Goal: Task Accomplishment & Management: Manage account settings

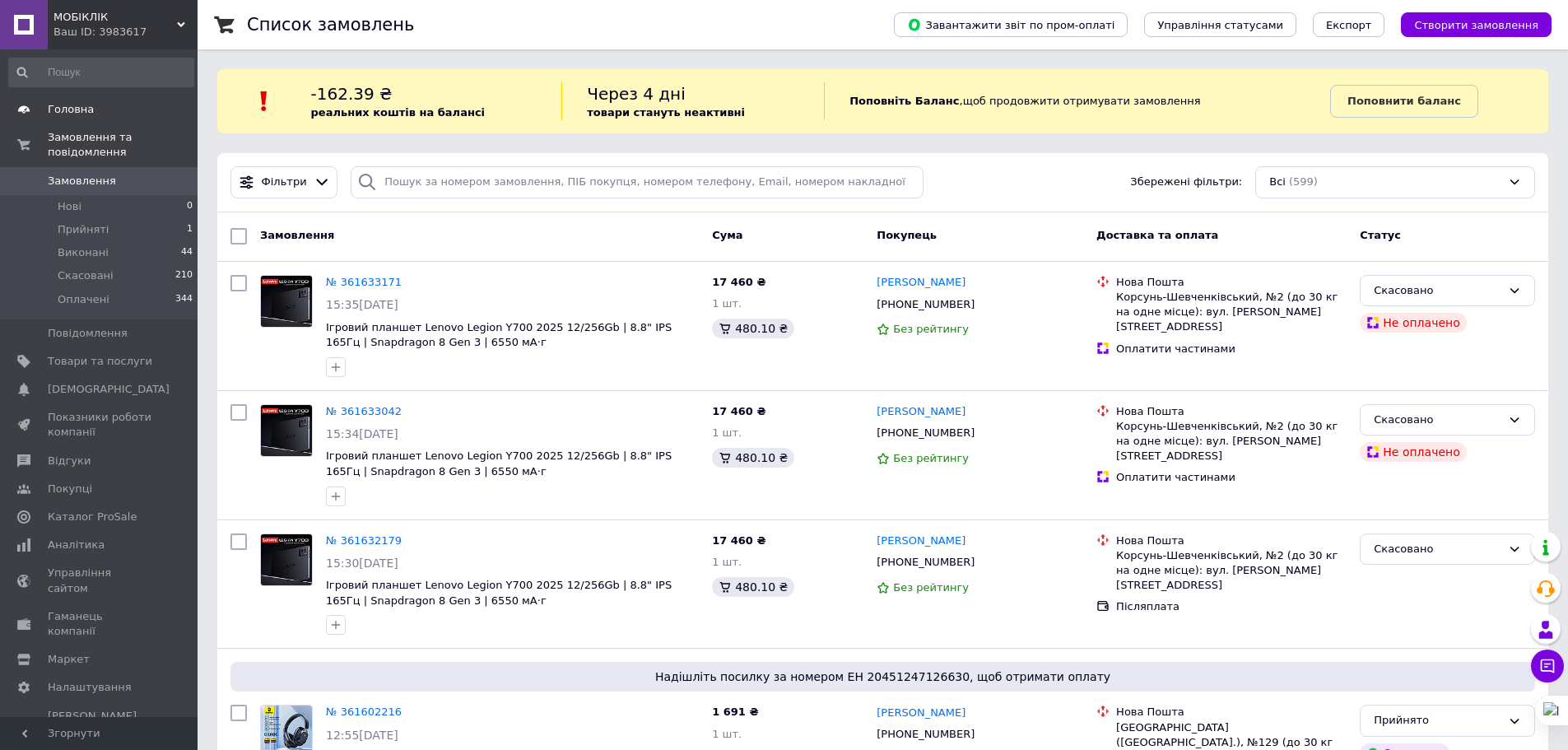
click at [76, 105] on span "Головна" at bounding box center [71, 109] width 46 height 15
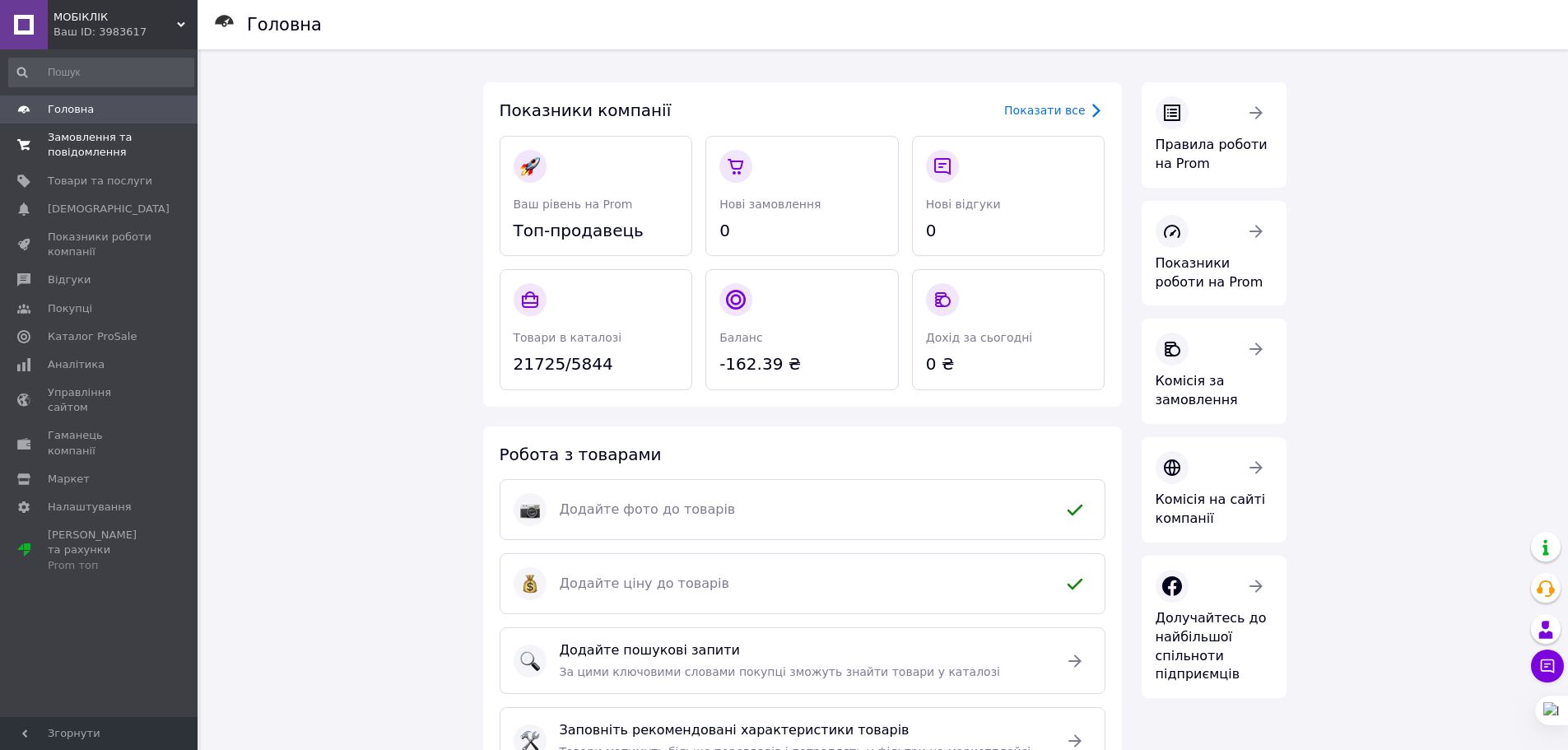
click at [95, 151] on span "Замовлення та повідомлення" at bounding box center [100, 144] width 104 height 30
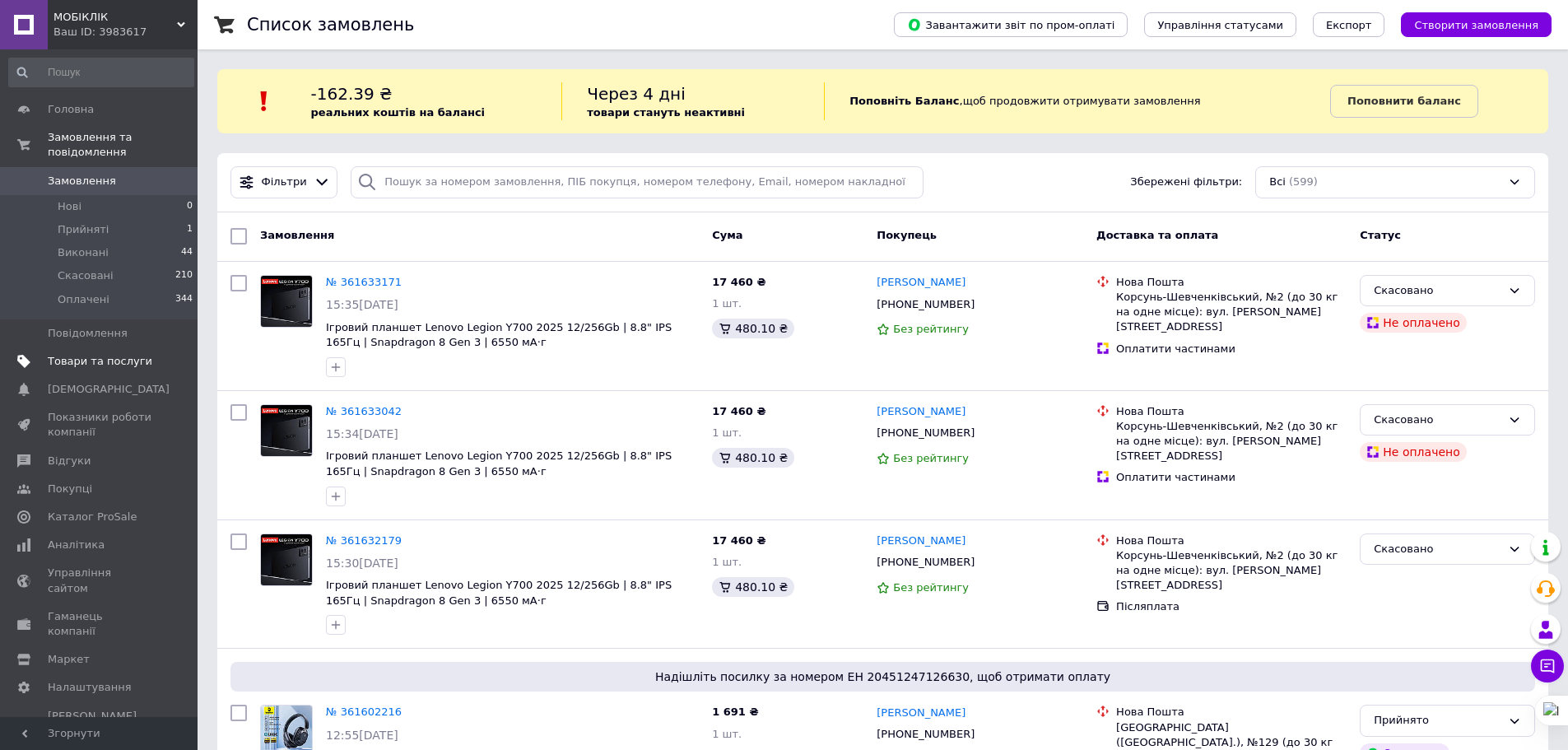
click at [107, 354] on span "Товари та послуги" at bounding box center [100, 361] width 104 height 15
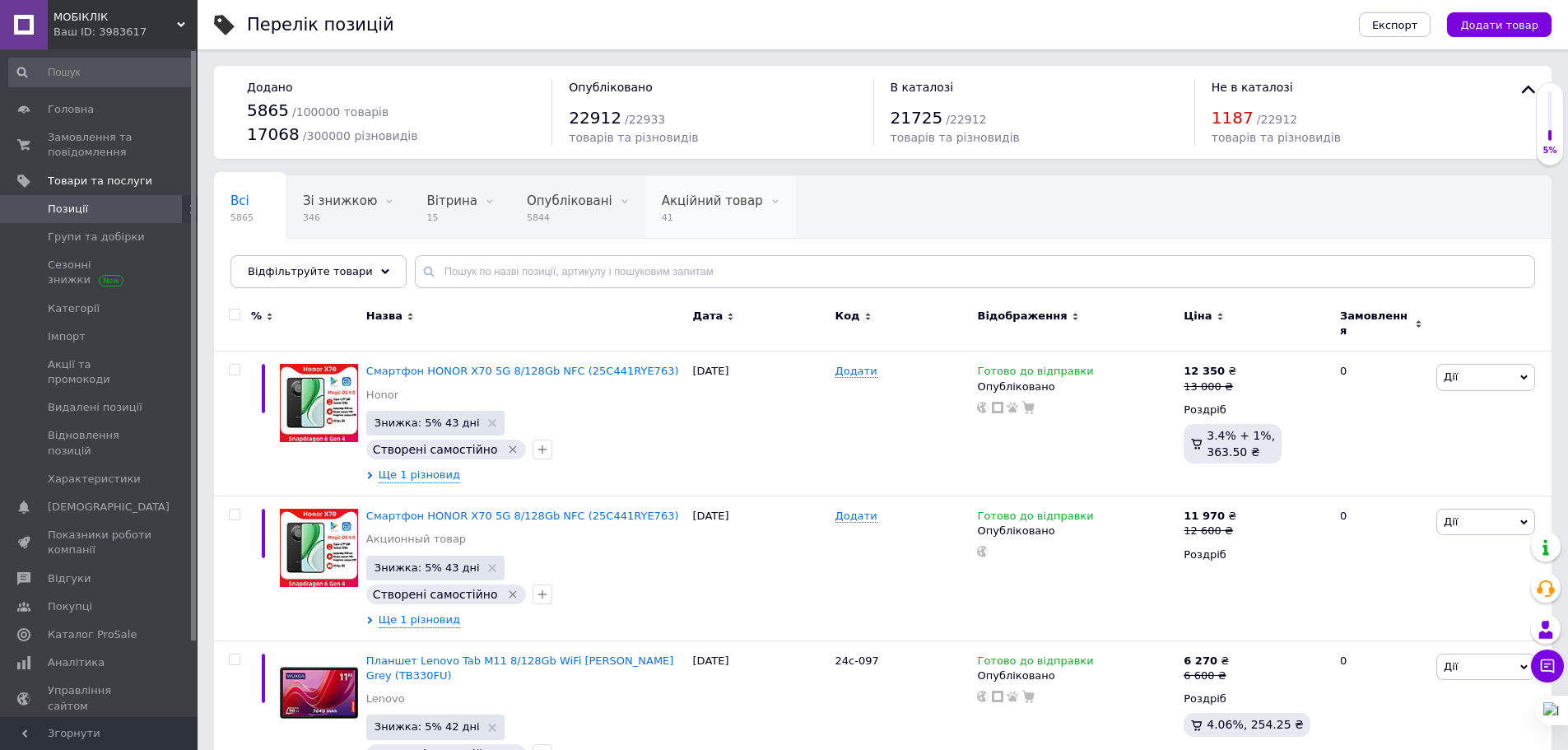
click at [676, 222] on span "41" at bounding box center [712, 218] width 102 height 13
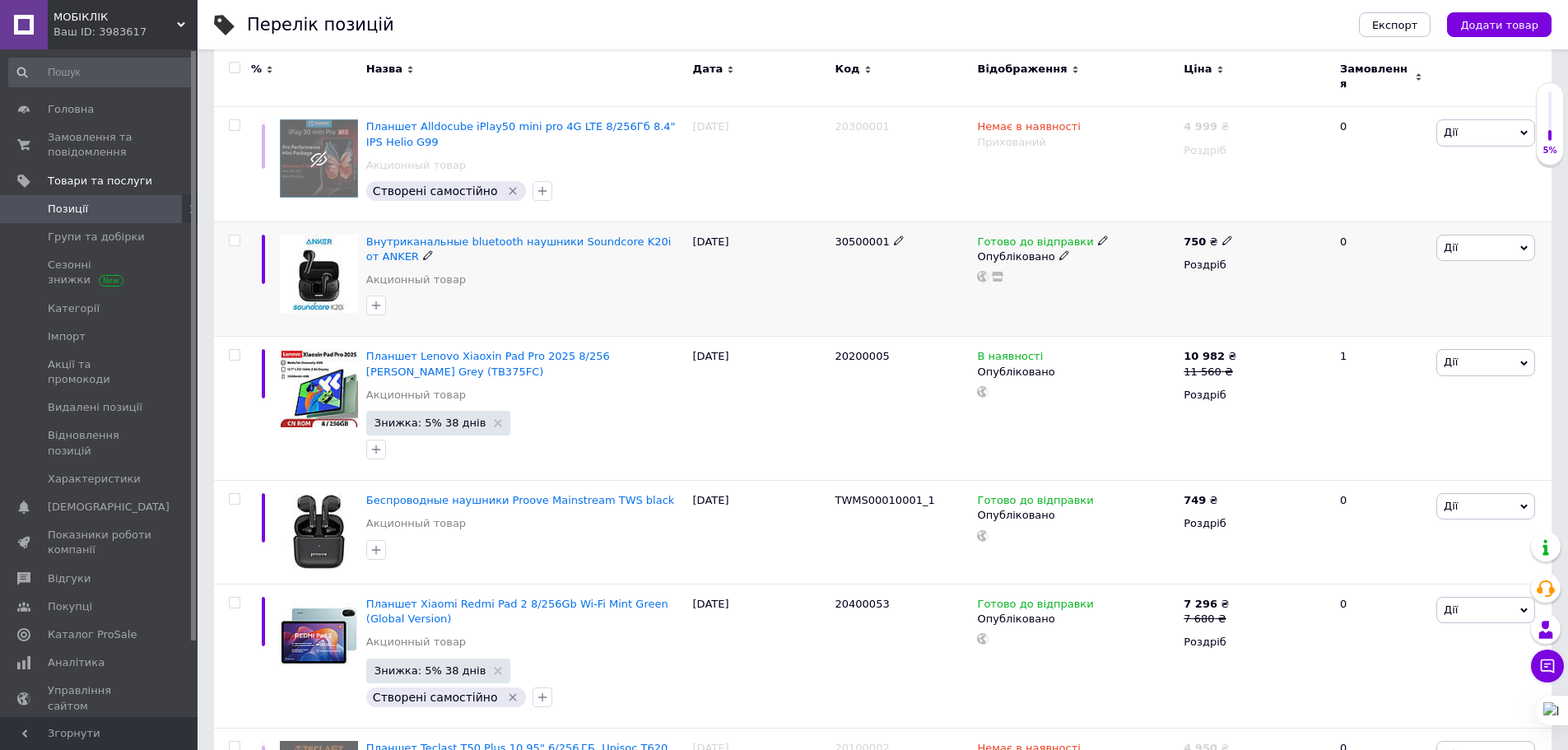
scroll to position [412, 0]
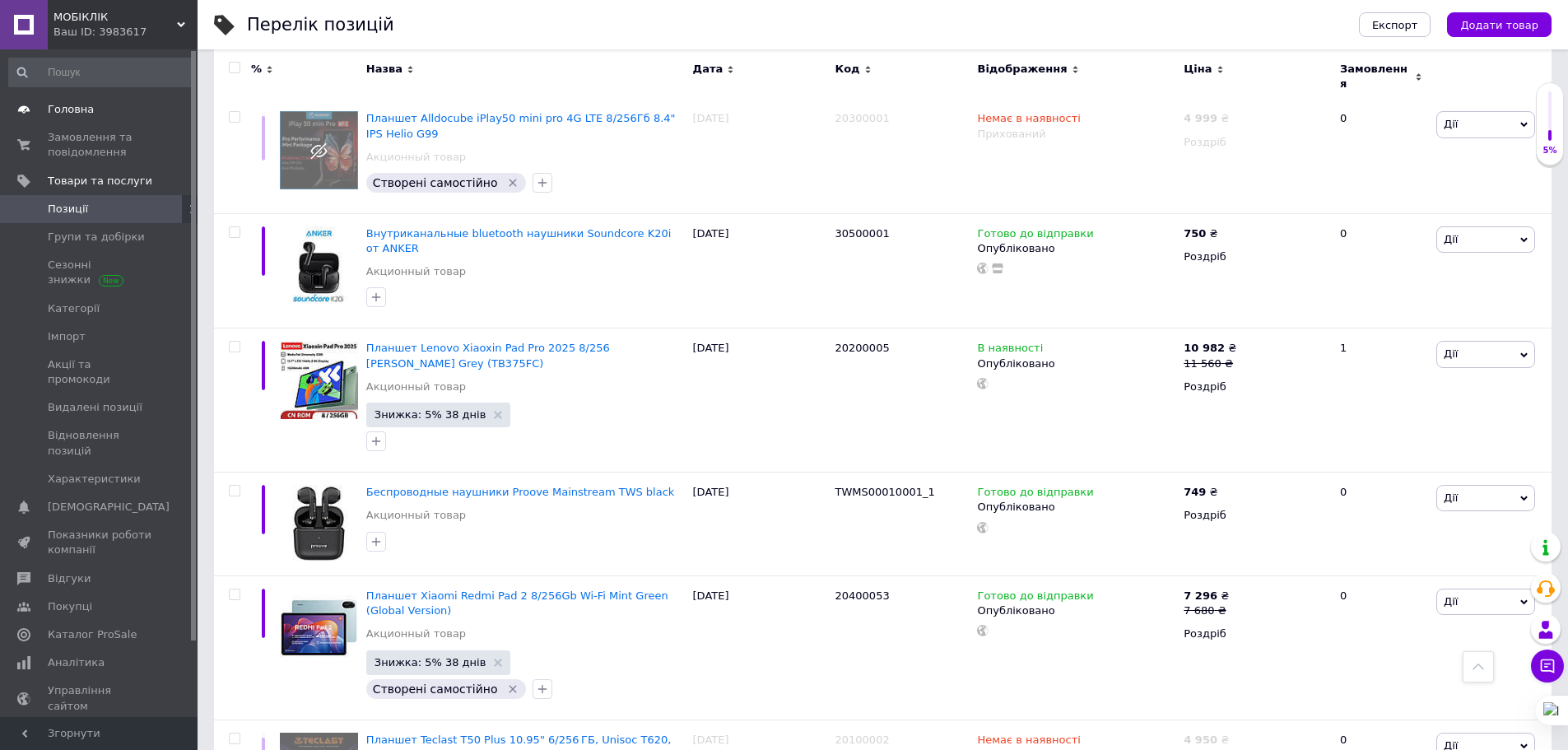
click at [54, 120] on link "Головна" at bounding box center [101, 109] width 202 height 28
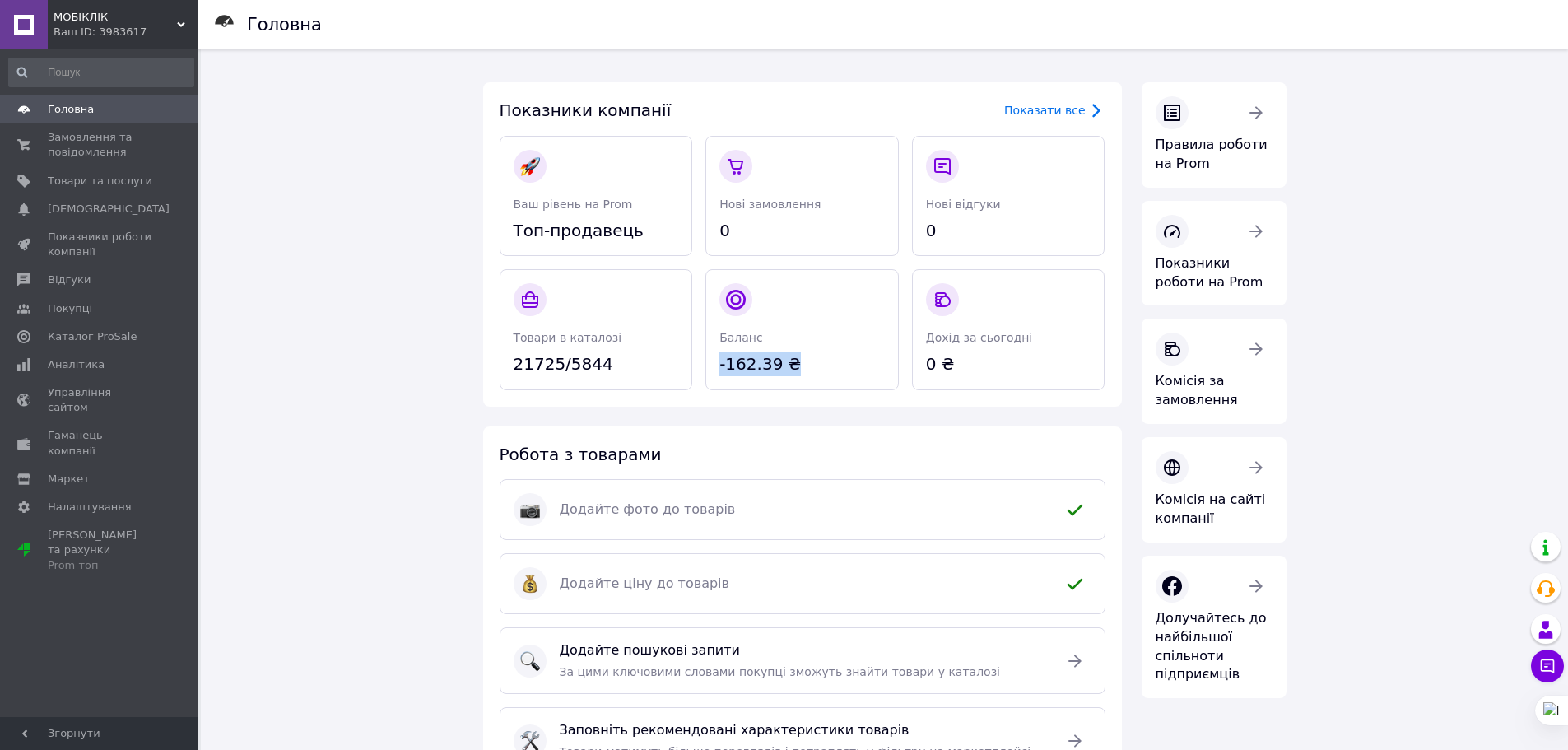
drag, startPoint x: 786, startPoint y: 362, endPoint x: 715, endPoint y: 378, distance: 72.8
click at [715, 378] on div "Баланс -162.39 ₴" at bounding box center [802, 329] width 193 height 121
click at [342, 367] on div "Головна Показники компанії Показати все Ваш рівень на Prom Топ-продавець Нові з…" at bounding box center [885, 507] width 1368 height 916
click at [110, 140] on span "Замовлення та повідомлення" at bounding box center [100, 144] width 104 height 30
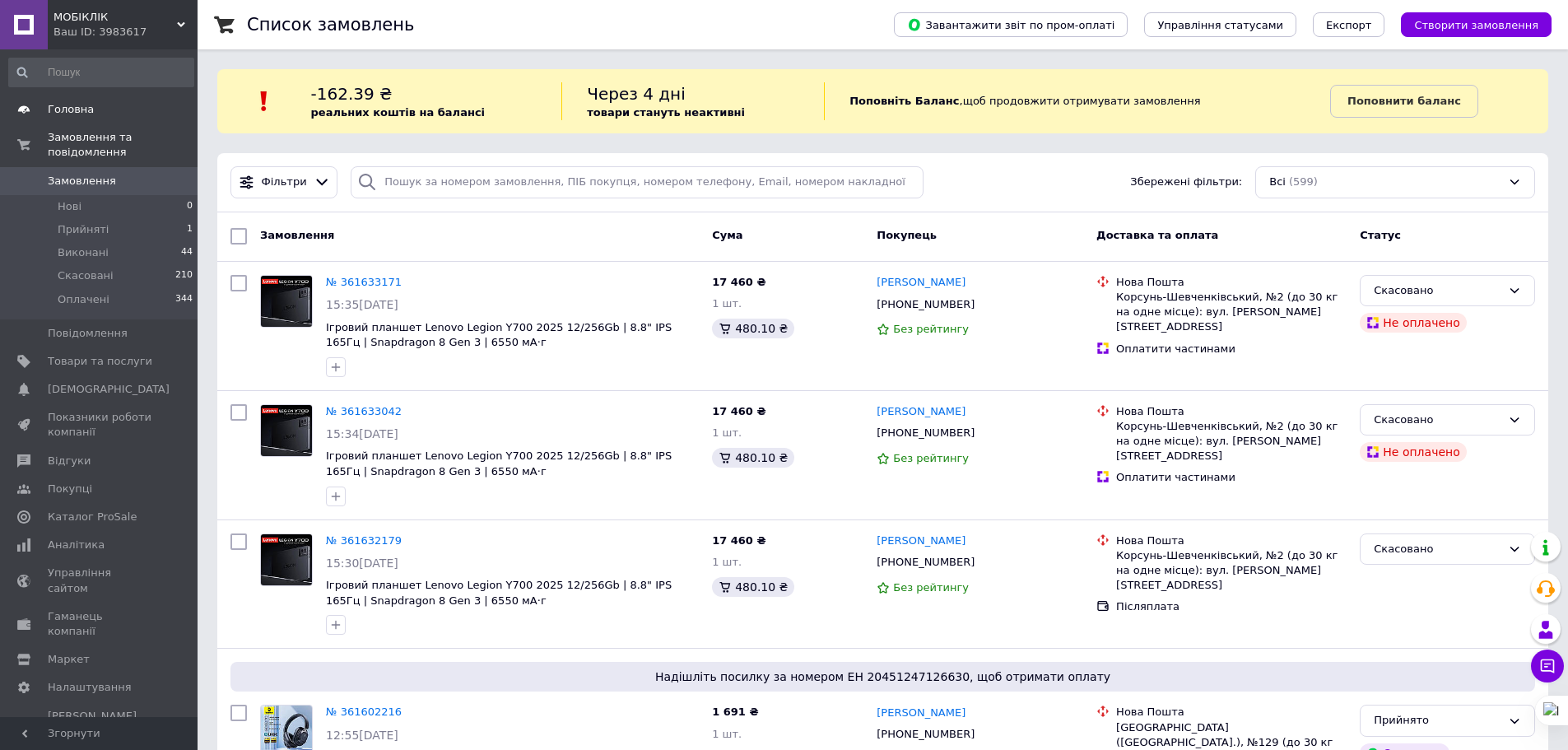
click at [67, 109] on span "Головна" at bounding box center [71, 109] width 46 height 15
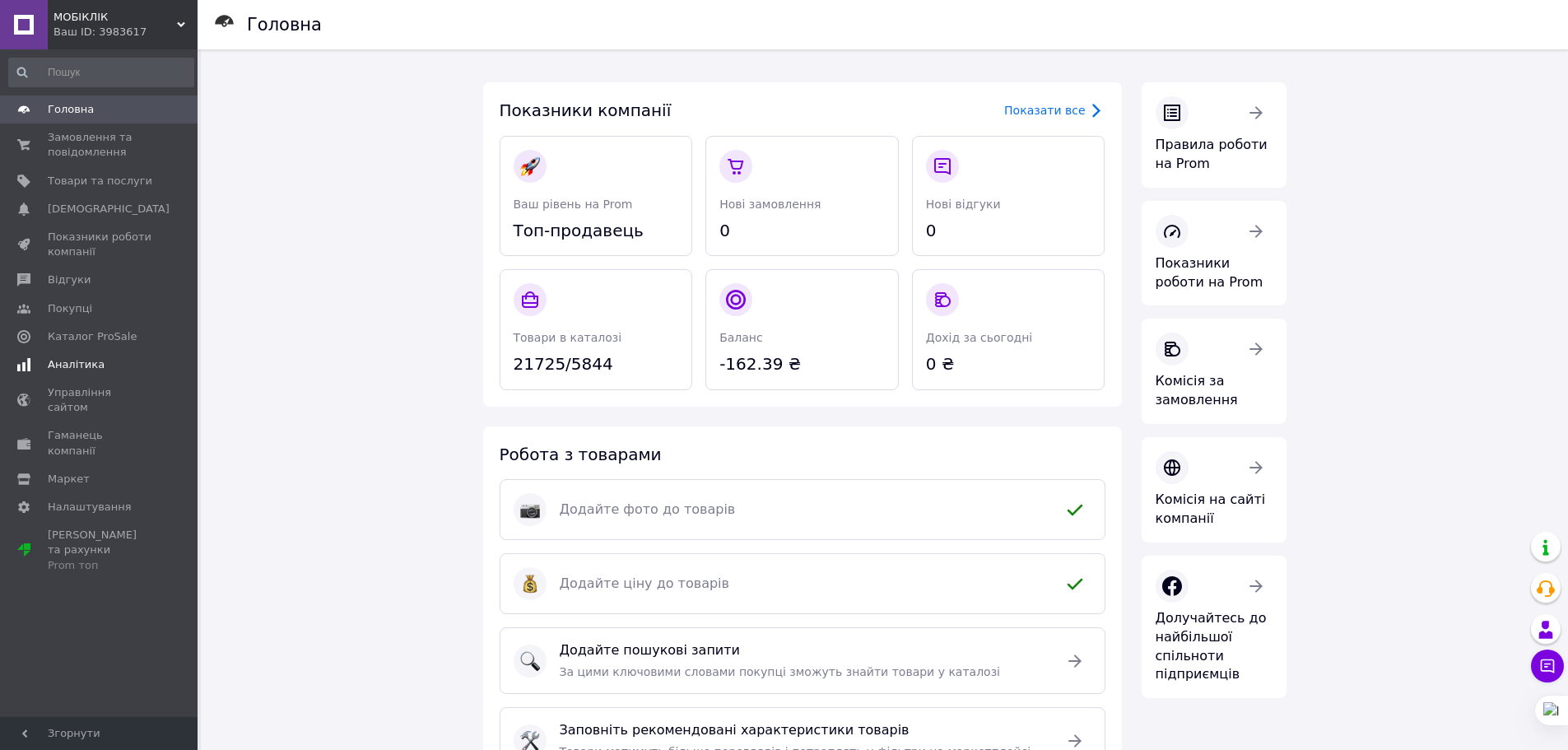
click at [80, 357] on span "Аналітика" at bounding box center [75, 364] width 57 height 15
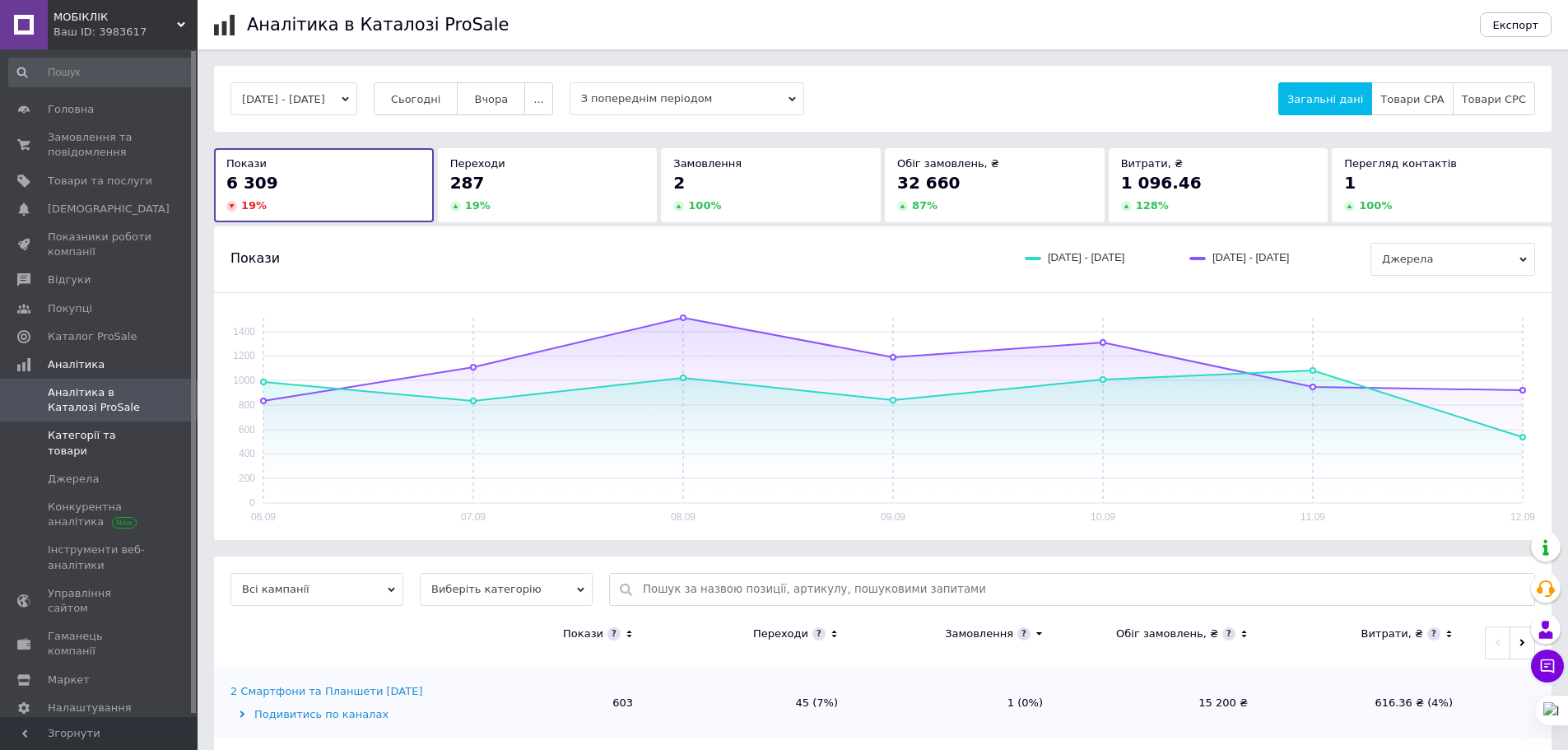
click at [105, 442] on span "Категорії та товари" at bounding box center [100, 443] width 104 height 30
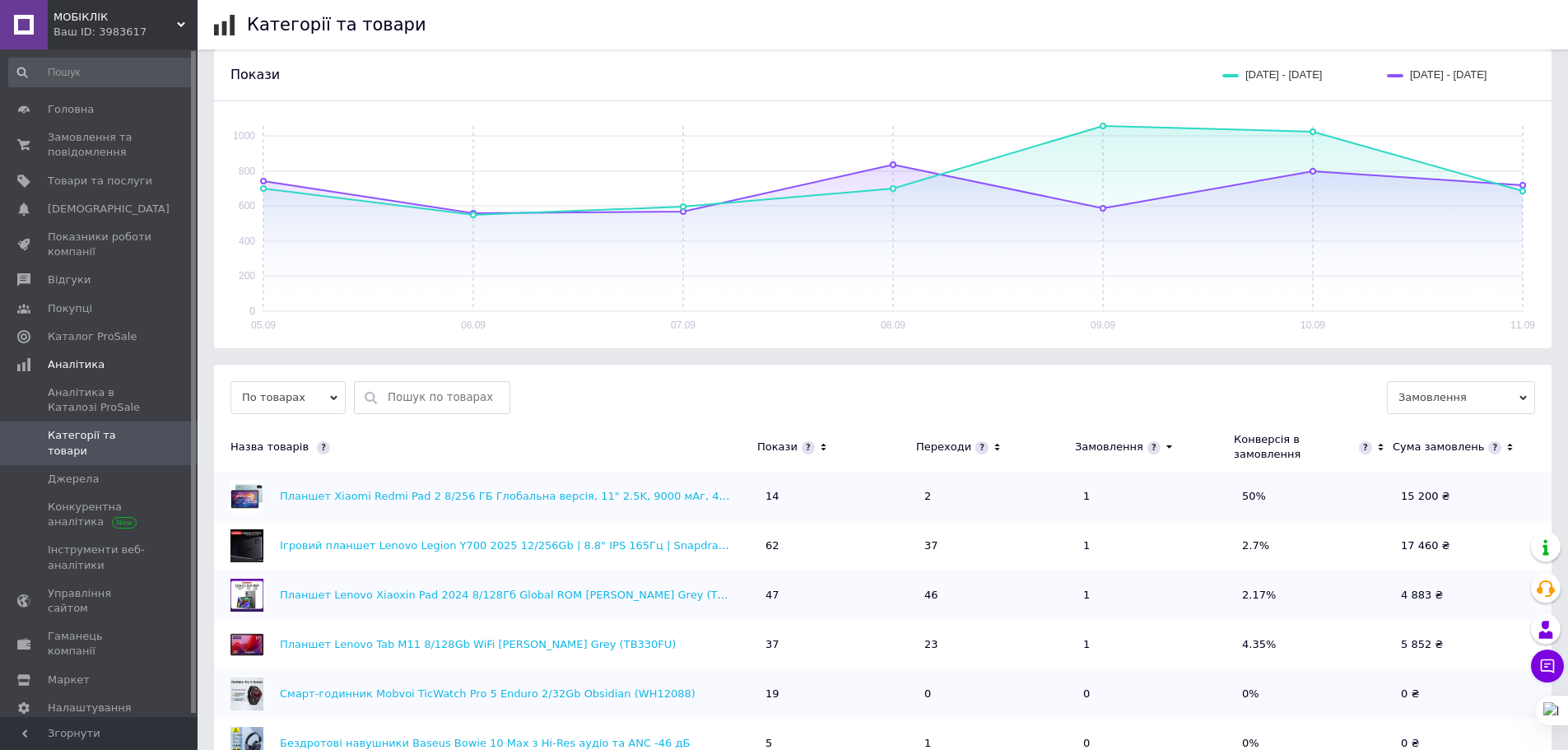
click at [991, 440] on icon at bounding box center [996, 447] width 11 height 14
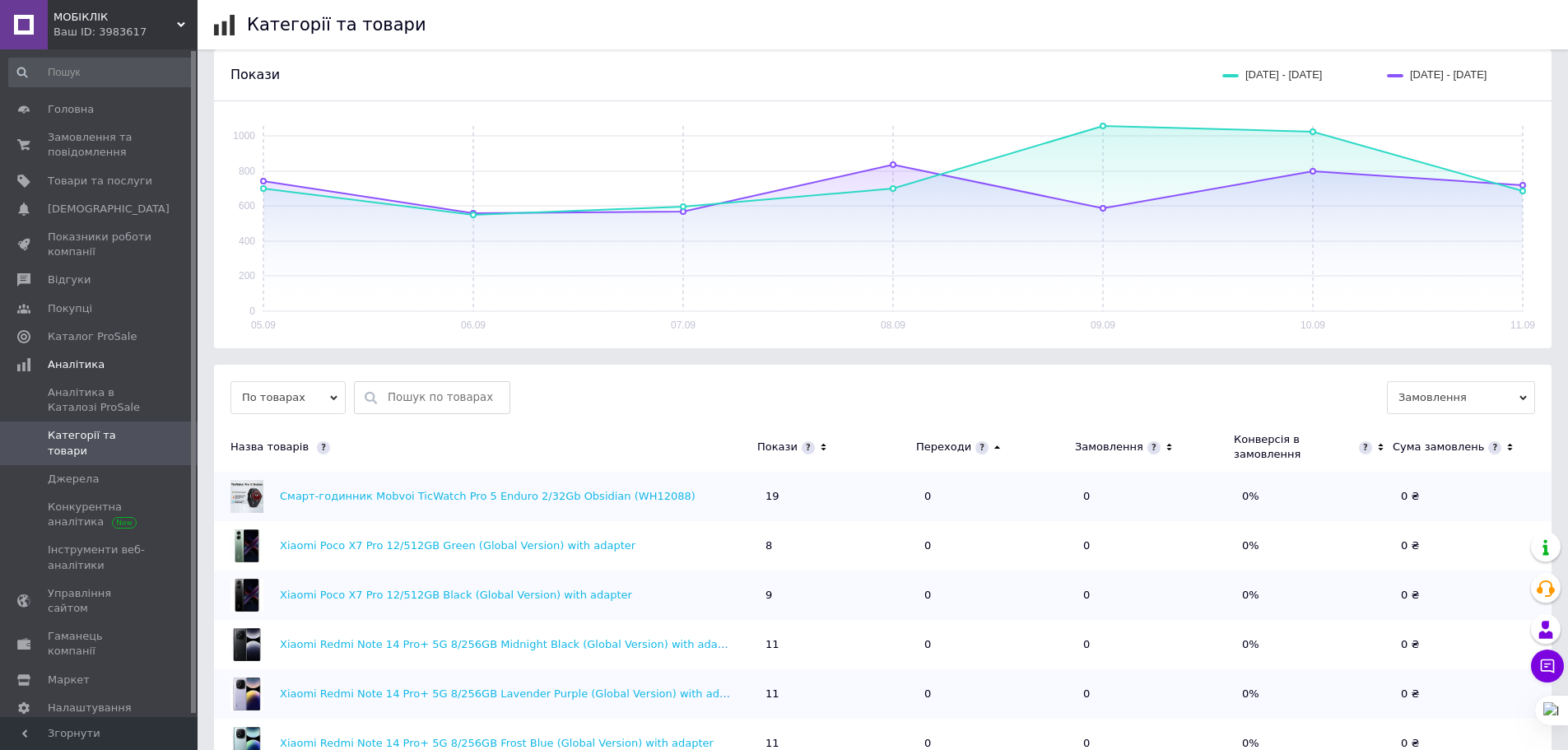
click at [994, 445] on icon at bounding box center [997, 446] width 6 height 3
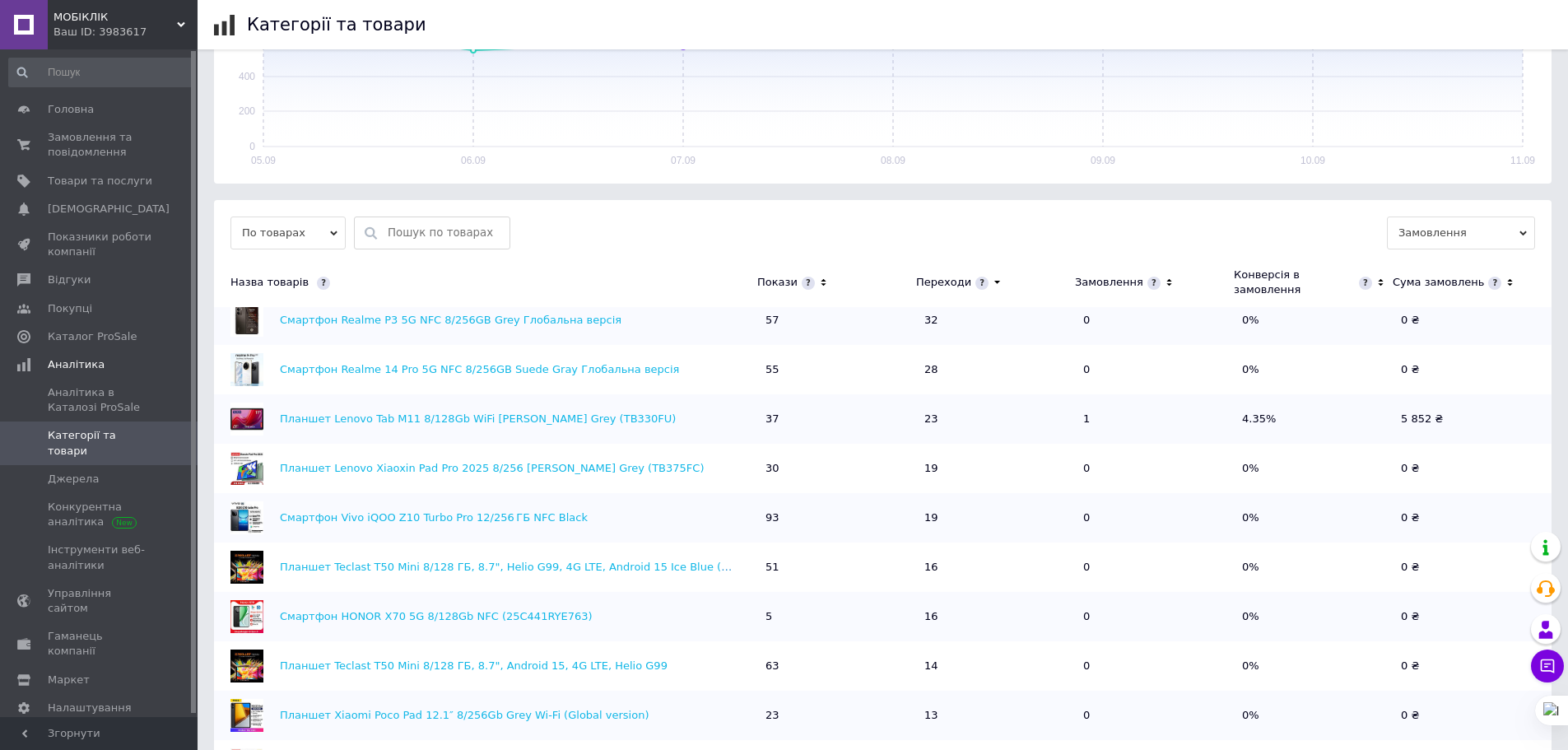
scroll to position [247, 0]
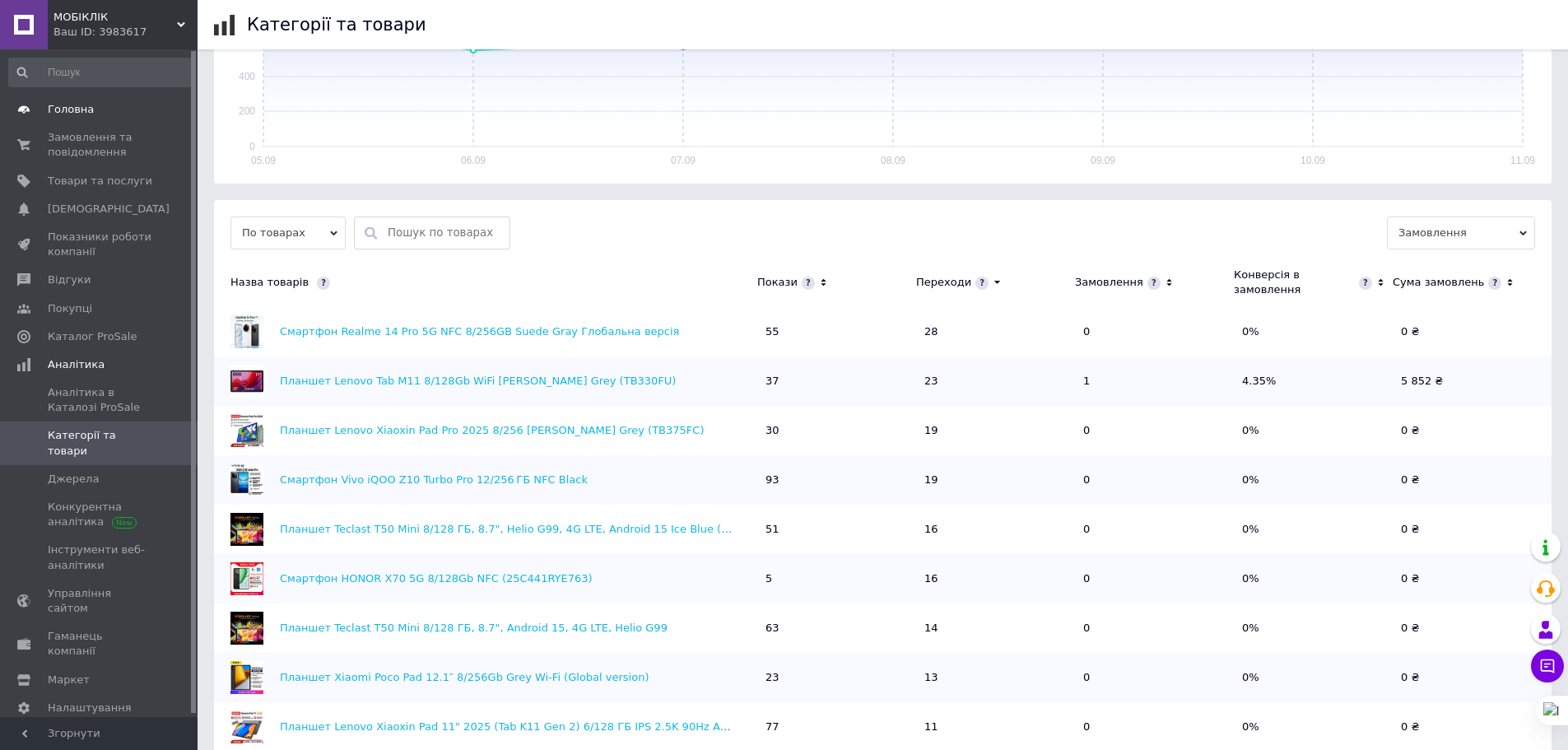
click at [82, 111] on span "Головна" at bounding box center [71, 109] width 46 height 15
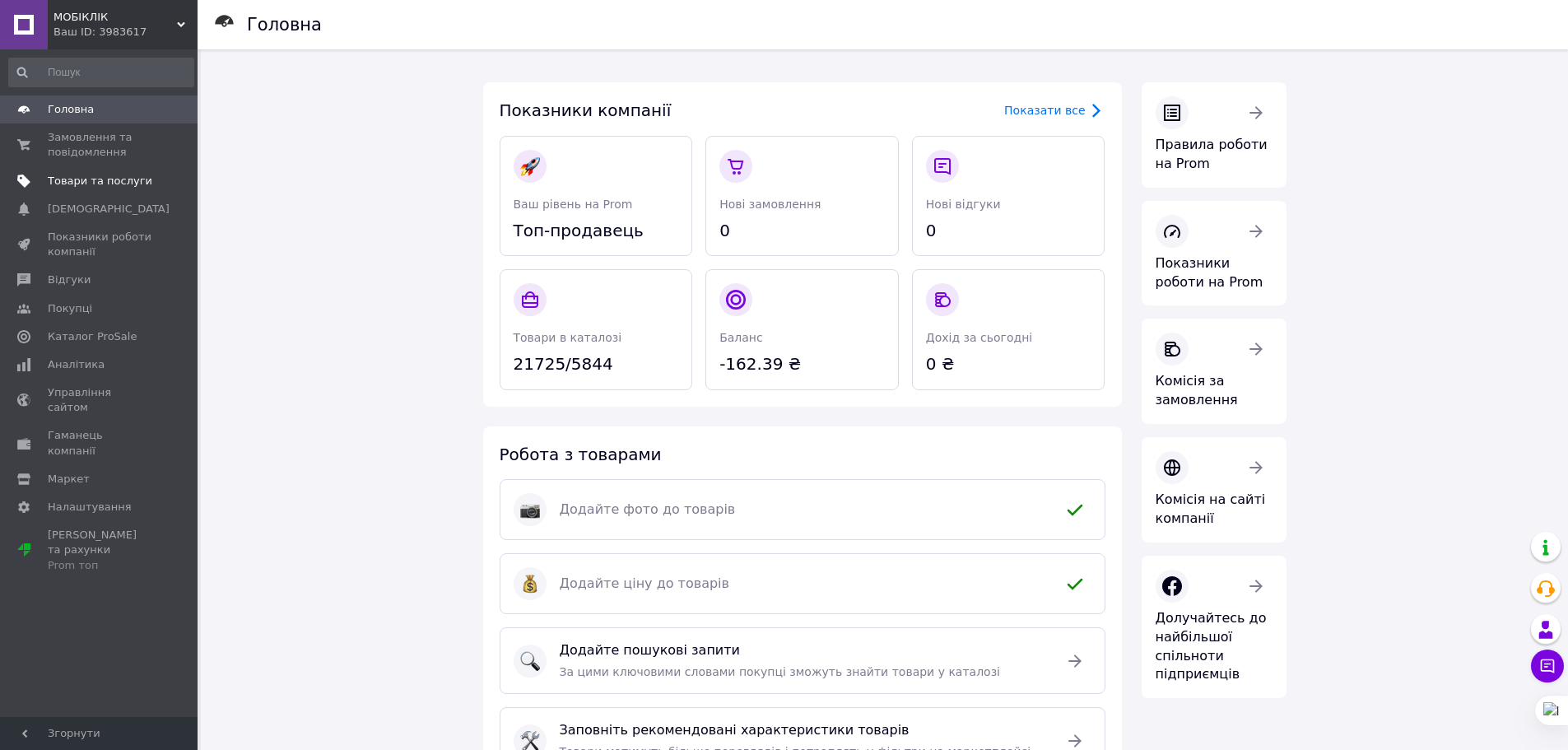
click at [97, 175] on span "Товари та послуги" at bounding box center [100, 181] width 104 height 15
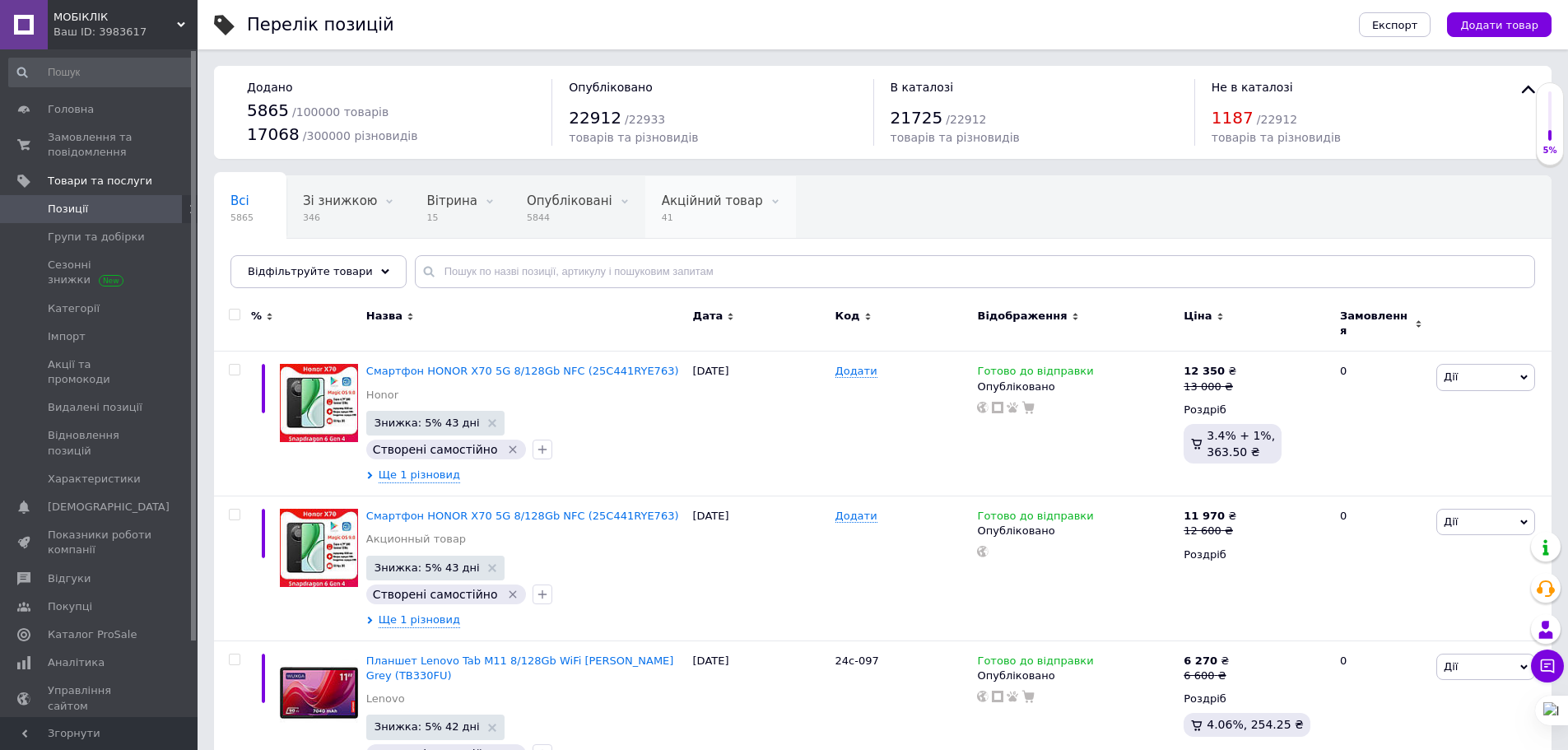
click at [676, 209] on div "Акційний товар 41" at bounding box center [721, 207] width 151 height 63
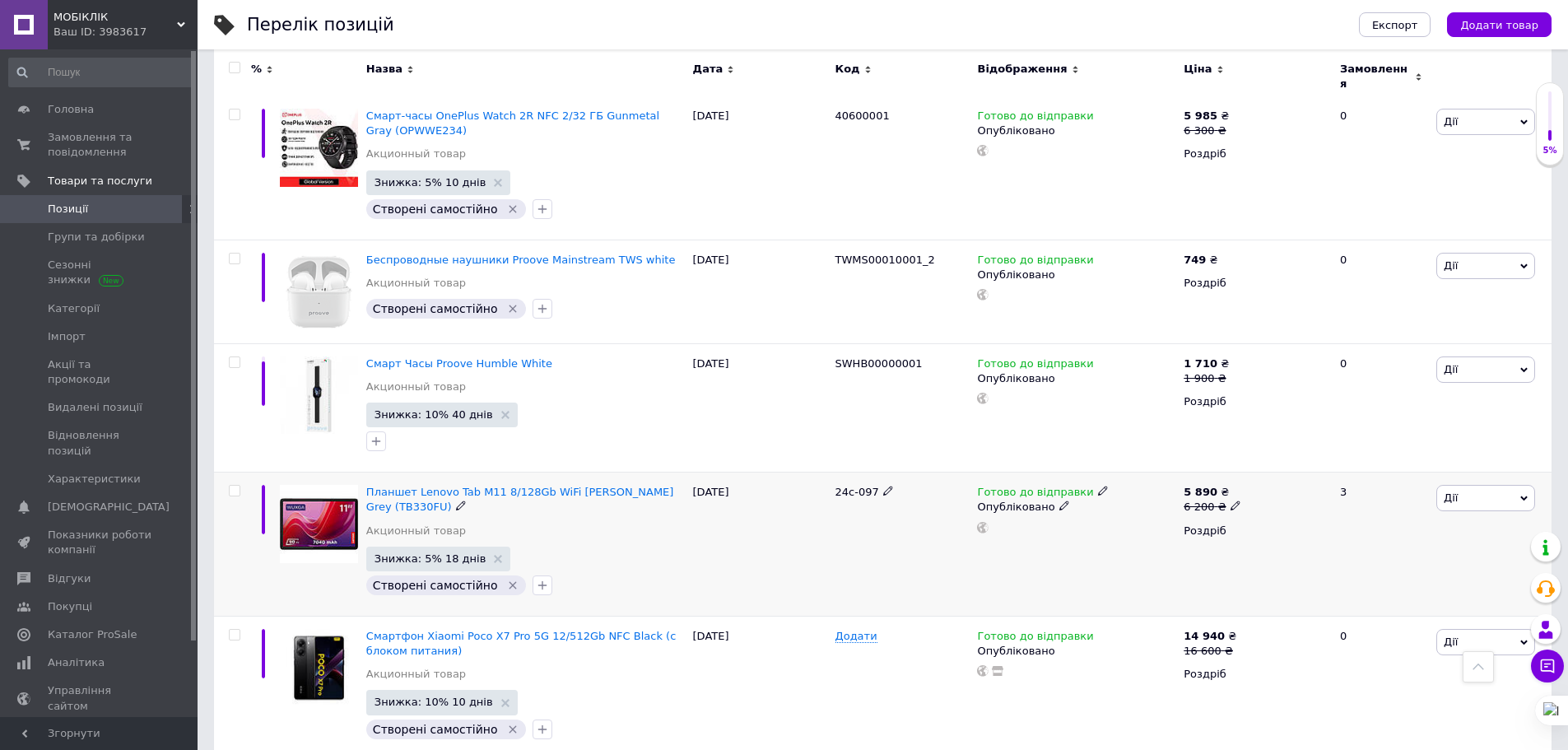
scroll to position [3541, 0]
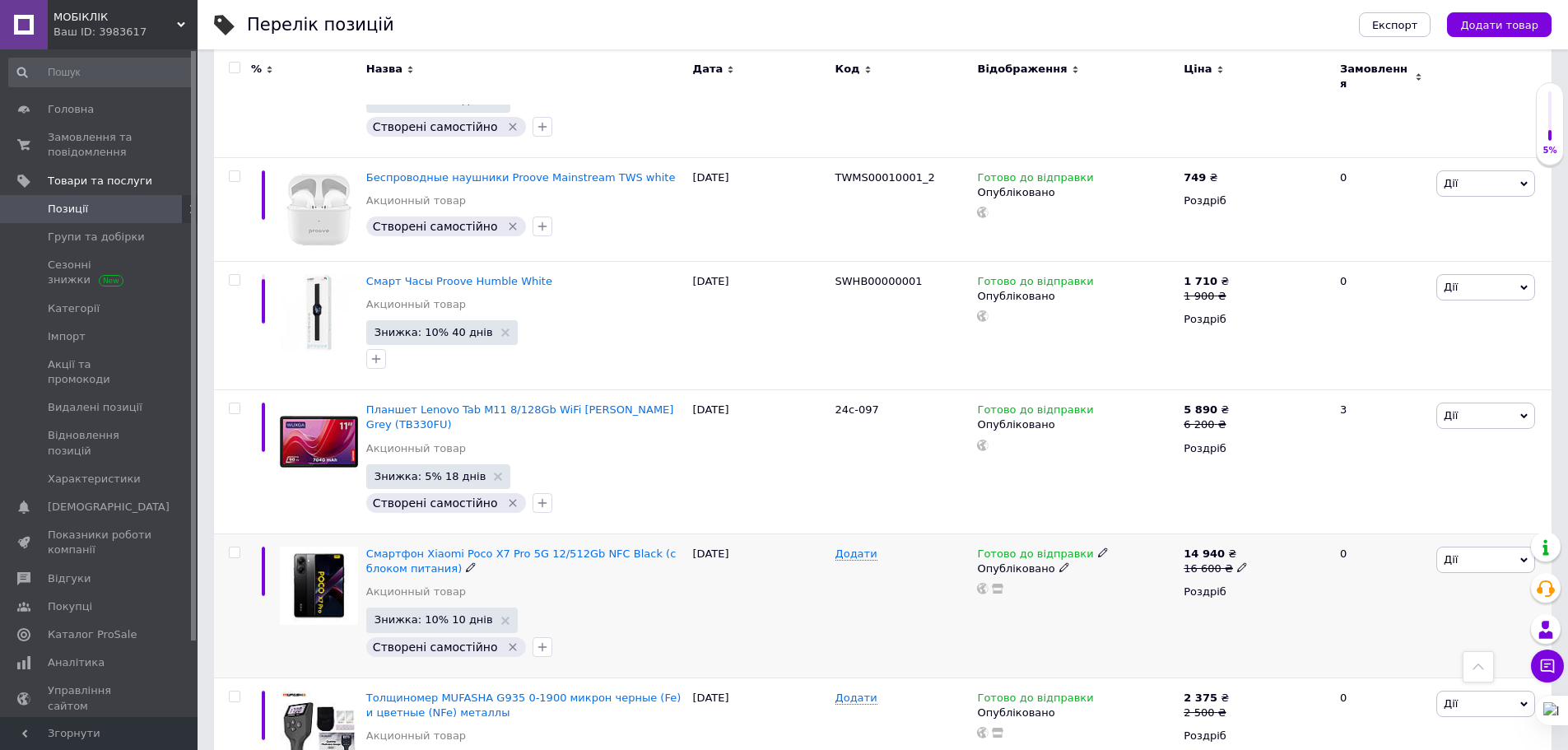
click at [1237, 562] on icon at bounding box center [1242, 567] width 10 height 10
click at [1307, 526] on input "16600" at bounding box center [1316, 543] width 125 height 33
type input "16500"
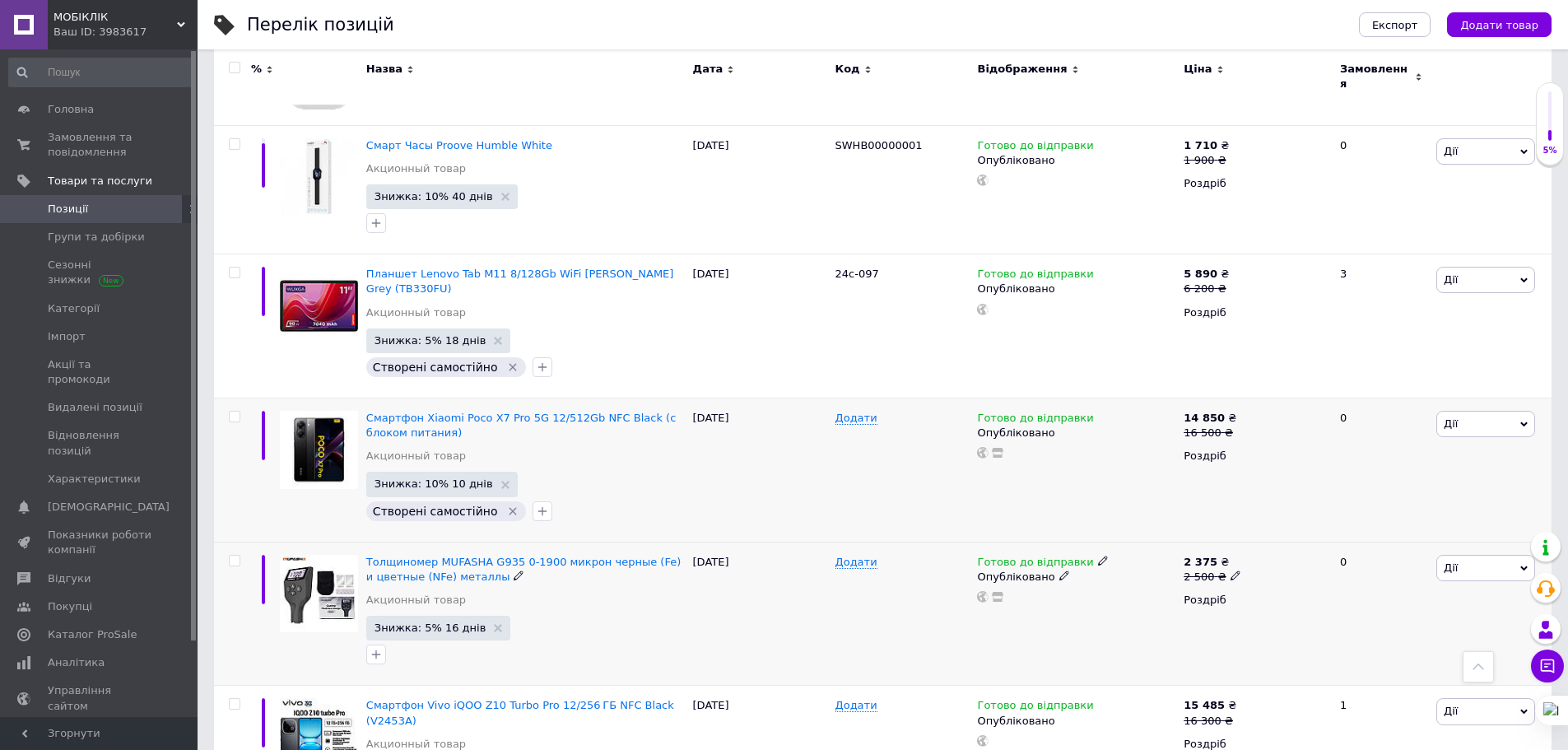
scroll to position [3706, 0]
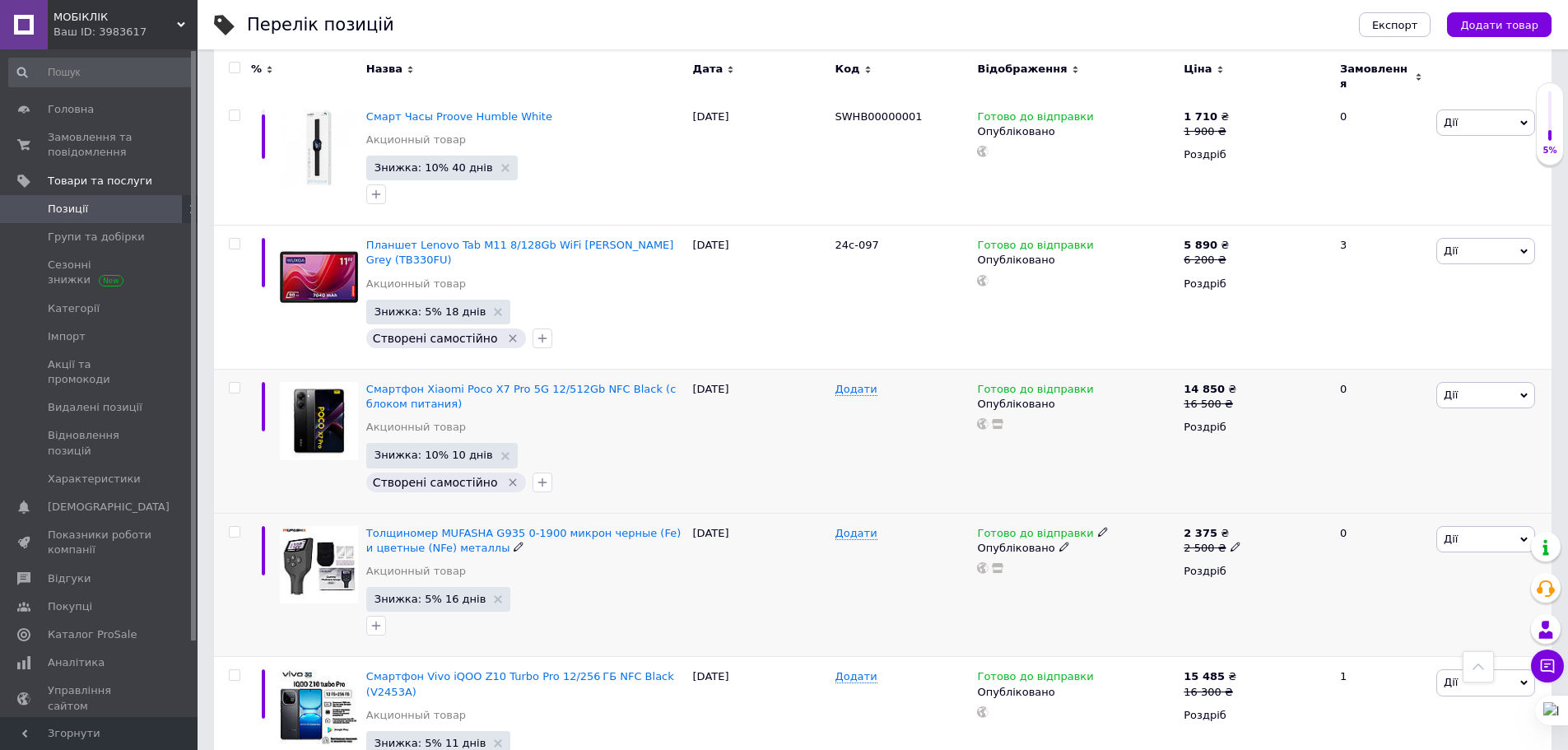
click at [1230, 542] on icon at bounding box center [1235, 547] width 10 height 10
click at [1300, 505] on input "2500" at bounding box center [1310, 522] width 125 height 33
type input "2400"
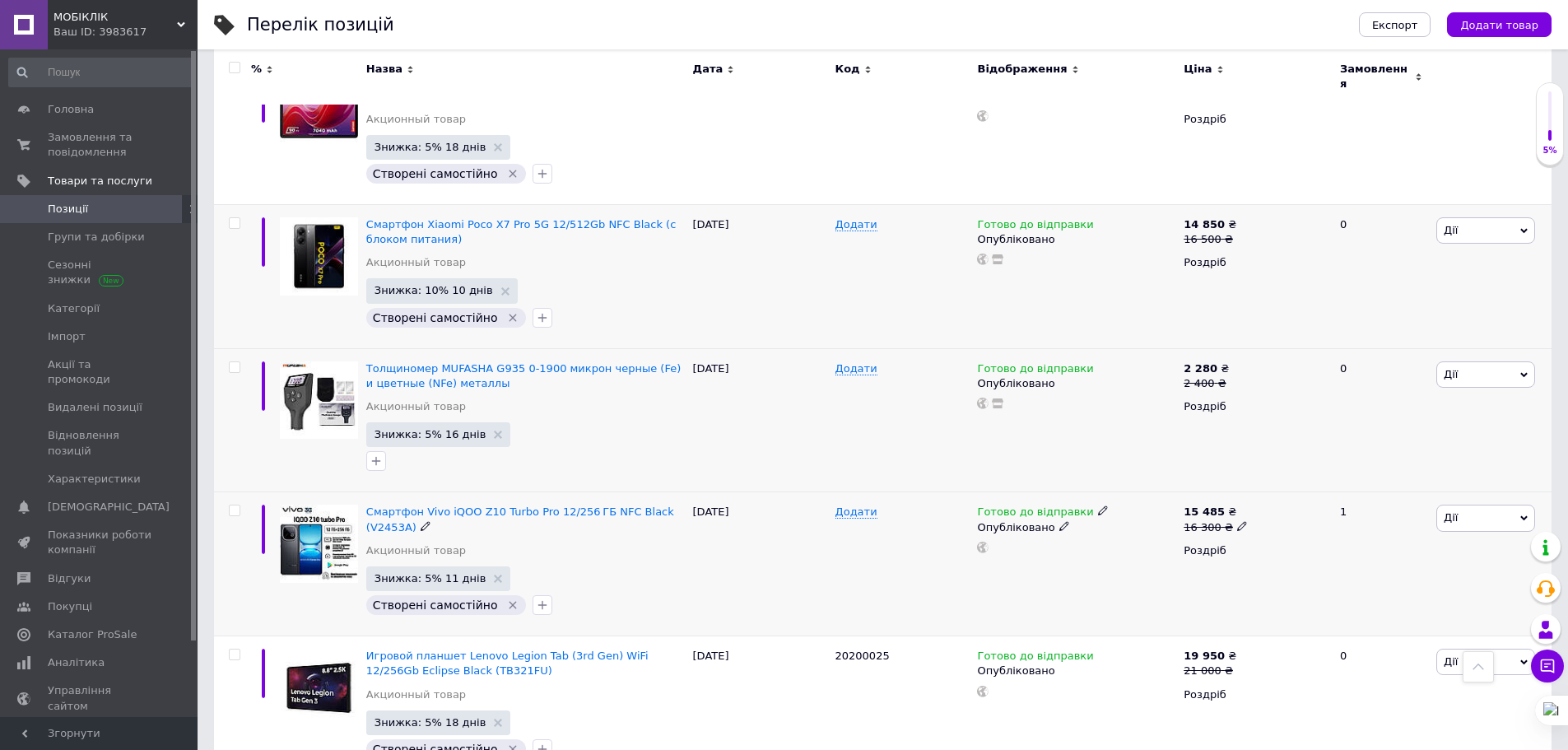
click at [1237, 522] on icon at bounding box center [1242, 526] width 10 height 10
click at [1304, 484] on input "16300" at bounding box center [1316, 500] width 125 height 33
type input "16200"
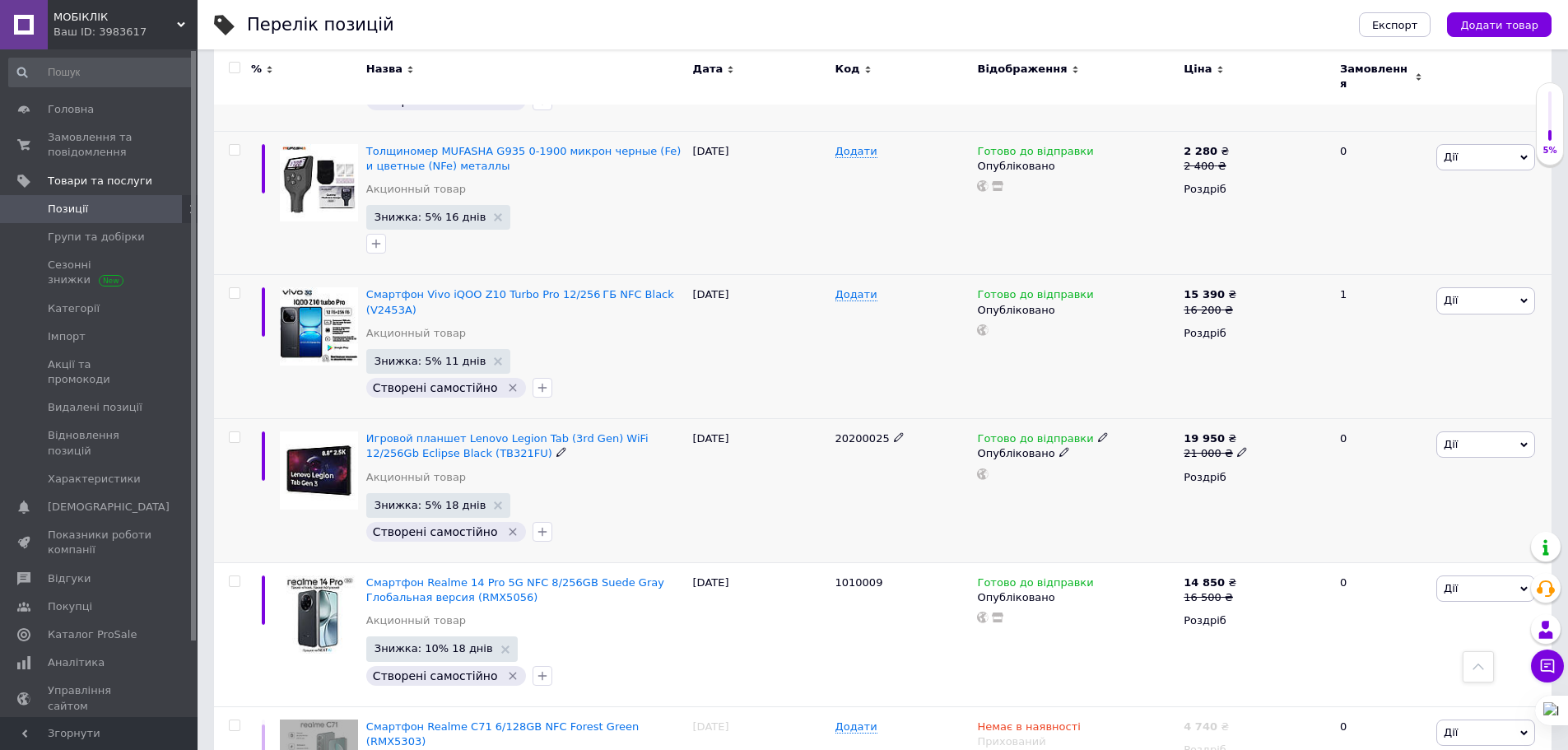
scroll to position [4118, 0]
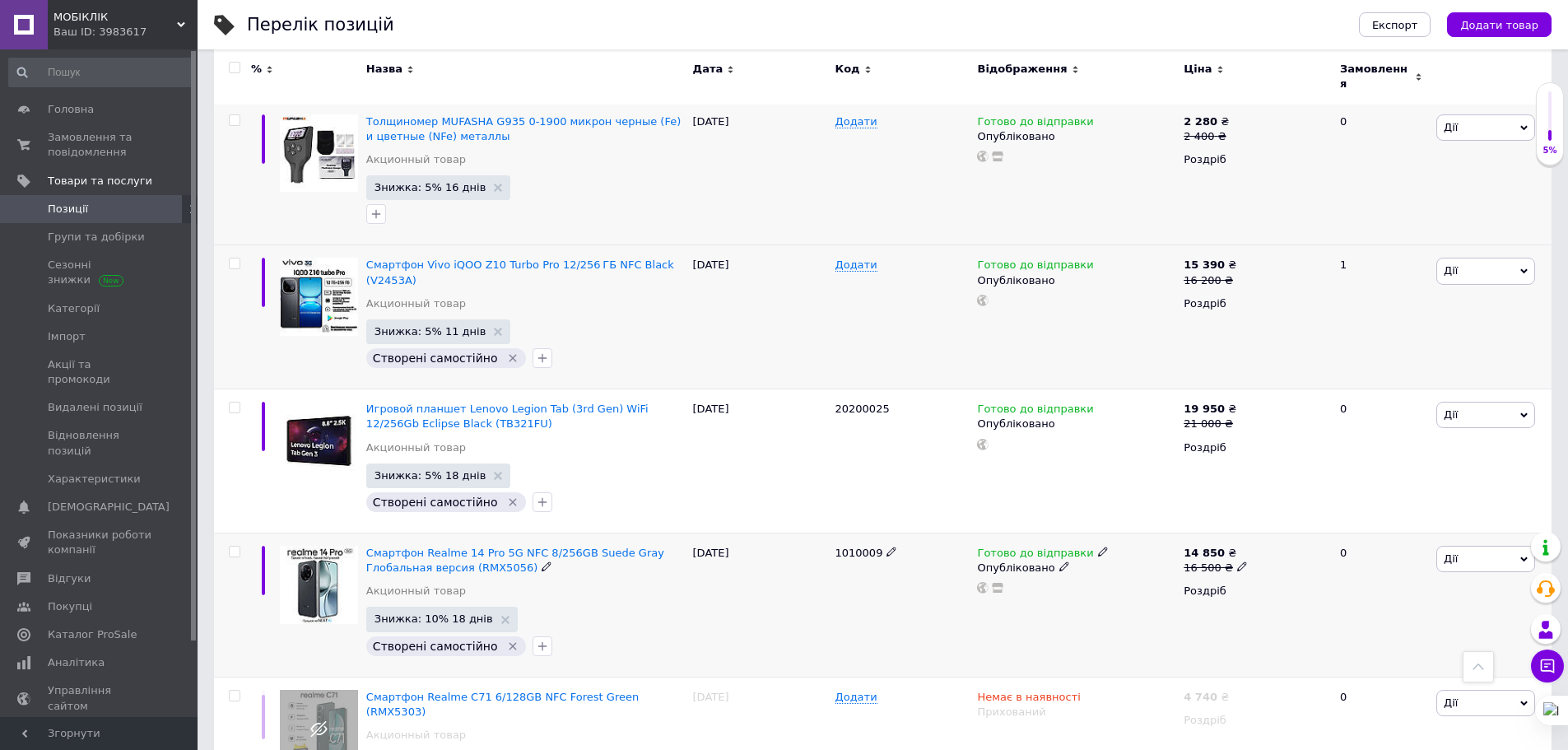
click at [1237, 561] on icon at bounding box center [1242, 566] width 10 height 10
click at [1296, 525] on input "16500" at bounding box center [1316, 542] width 125 height 33
type input "16400"
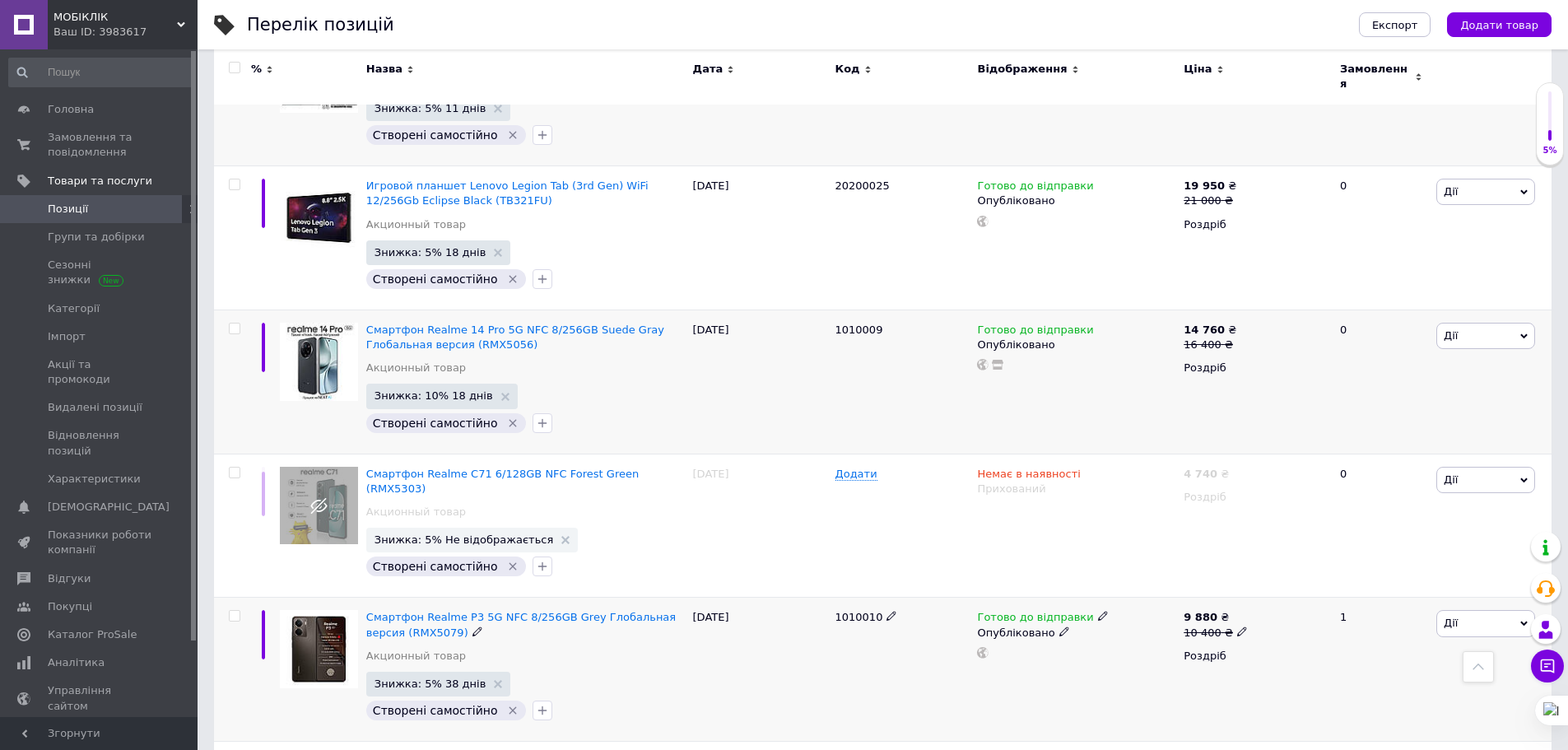
scroll to position [4365, 0]
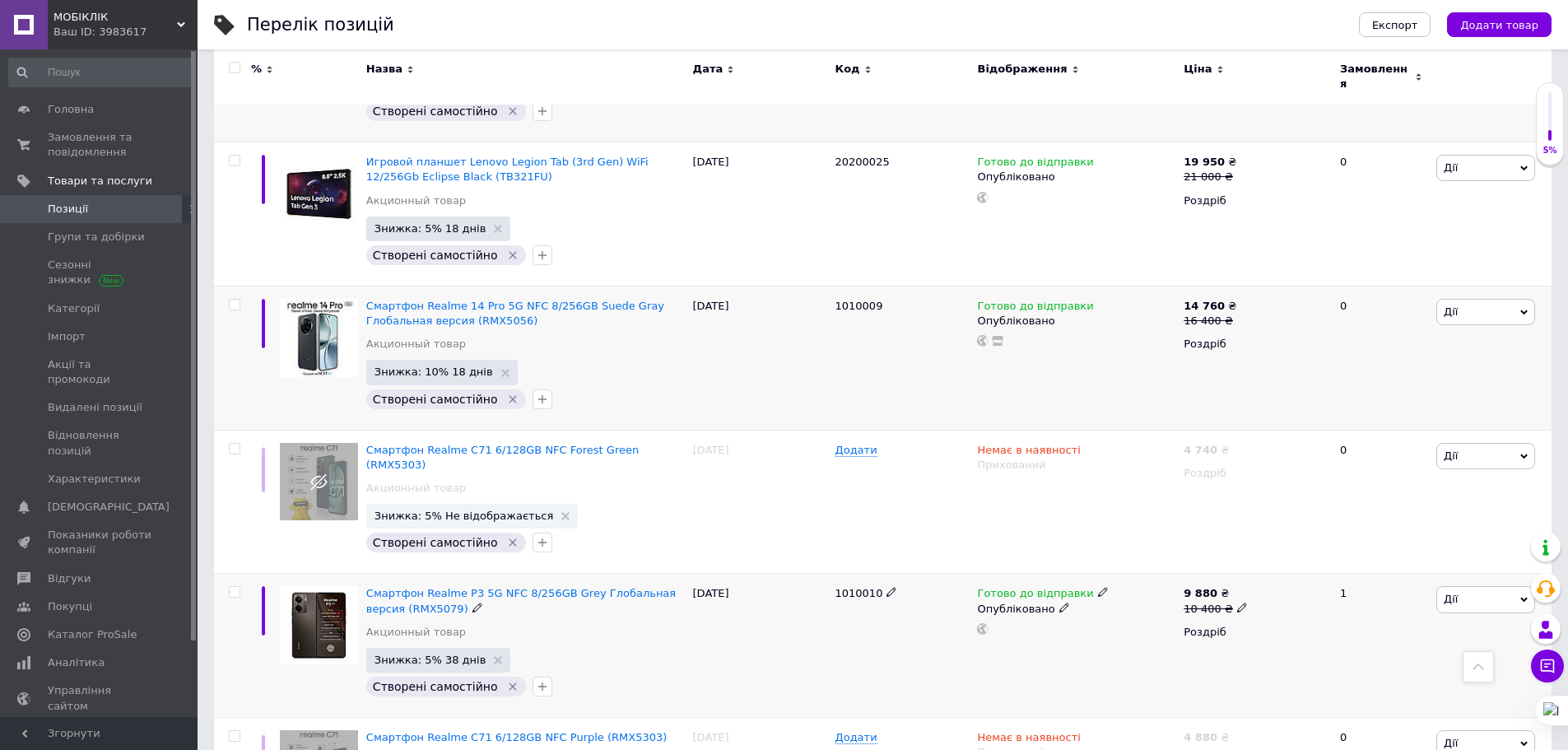
click at [1237, 603] on use at bounding box center [1241, 607] width 9 height 9
drag, startPoint x: 1300, startPoint y: 434, endPoint x: 1277, endPoint y: 439, distance: 23.5
click at [1277, 566] on input "10400" at bounding box center [1316, 583] width 125 height 33
type input "10500"
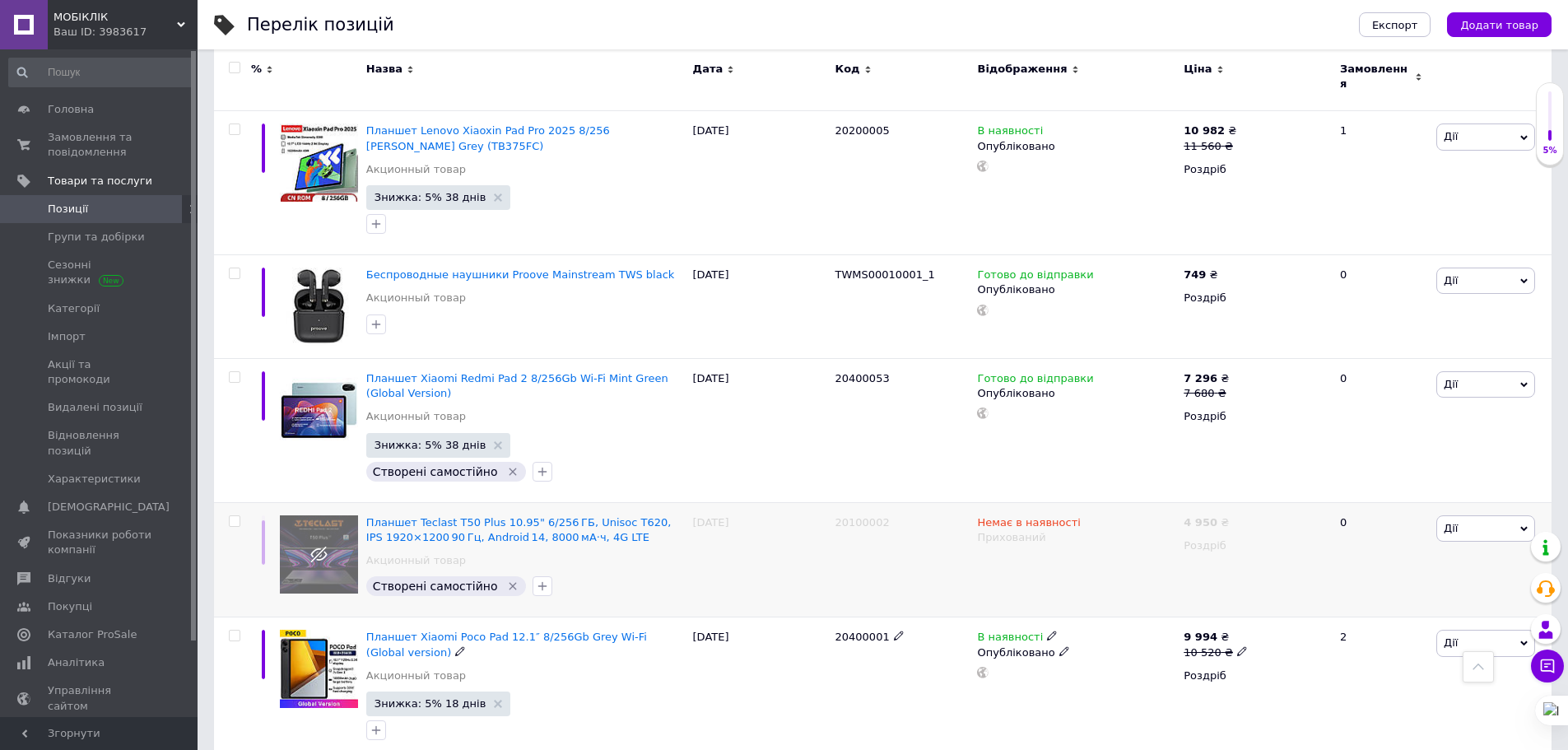
scroll to position [0, 0]
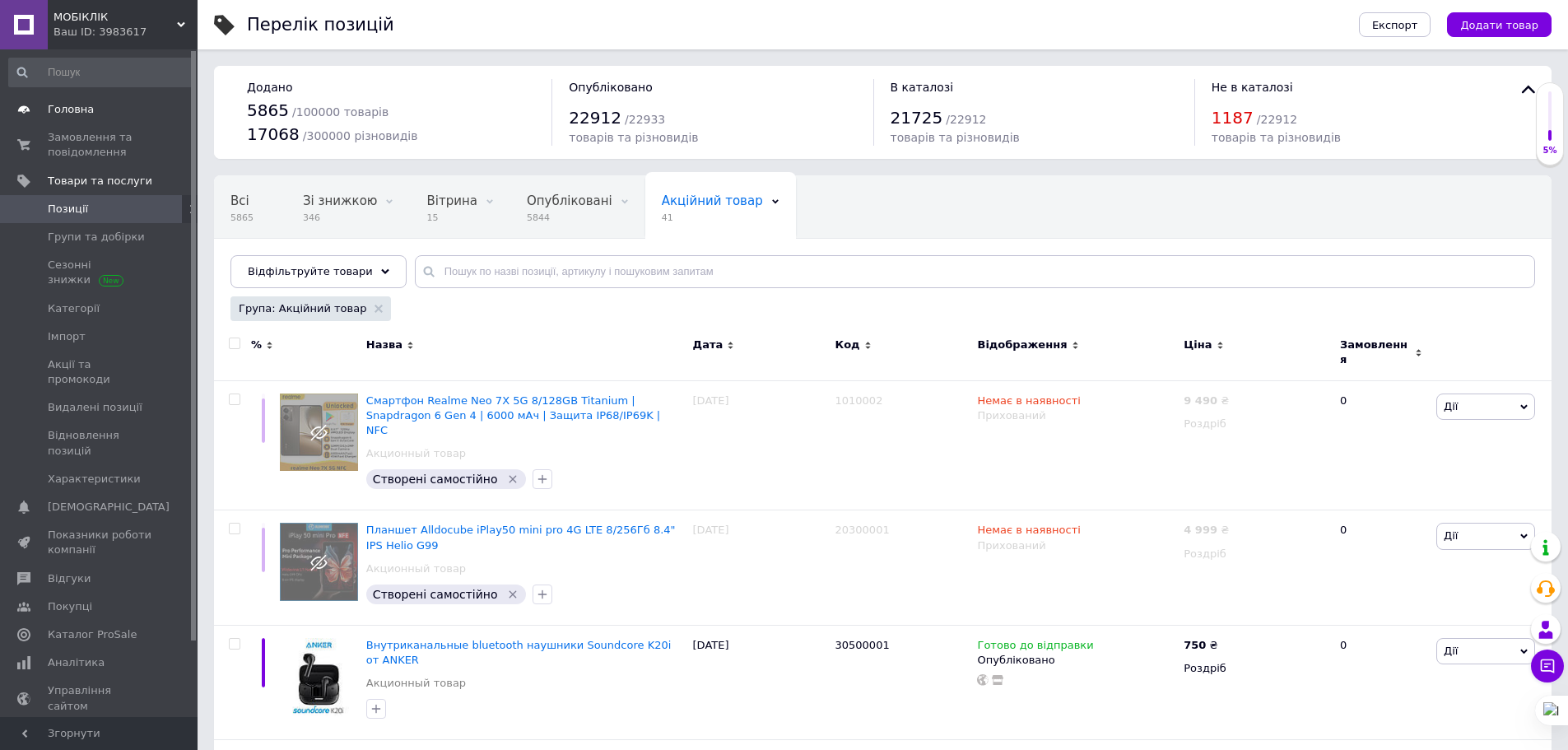
click at [78, 121] on link "Головна" at bounding box center [101, 109] width 202 height 28
